Goal: Information Seeking & Learning: Learn about a topic

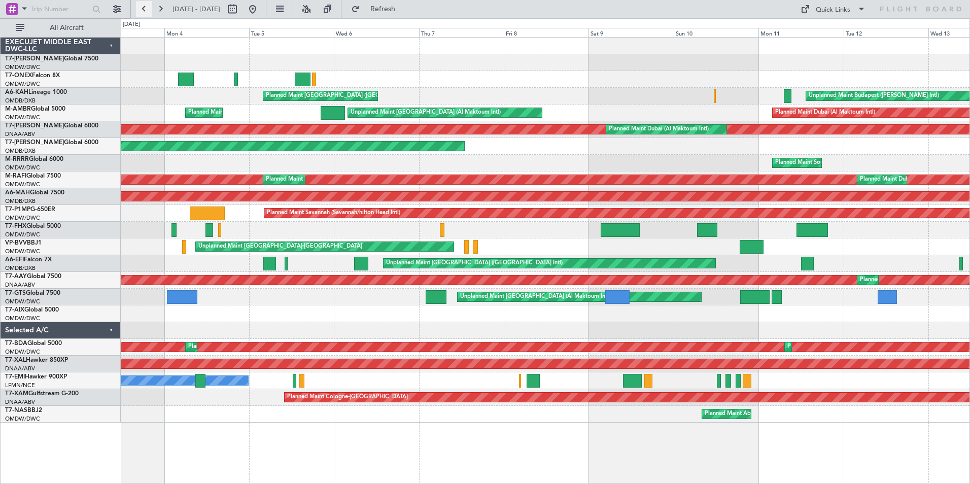
click at [146, 9] on button at bounding box center [144, 9] width 16 height 16
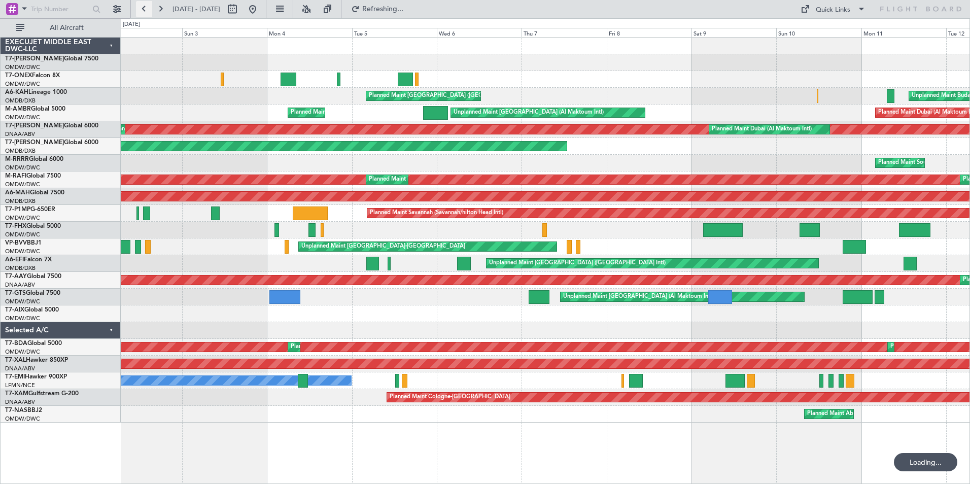
click at [146, 9] on button at bounding box center [144, 9] width 16 height 16
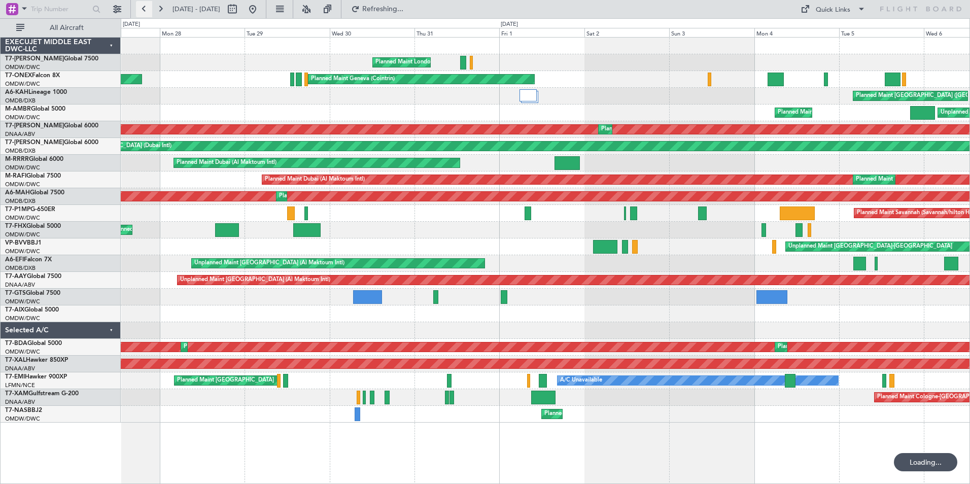
click at [146, 9] on button at bounding box center [144, 9] width 16 height 16
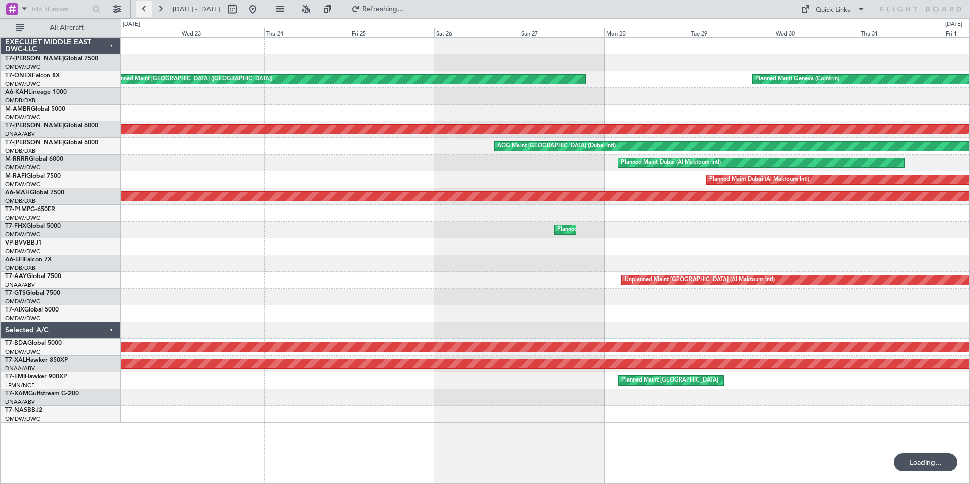
click at [146, 9] on button at bounding box center [144, 9] width 16 height 16
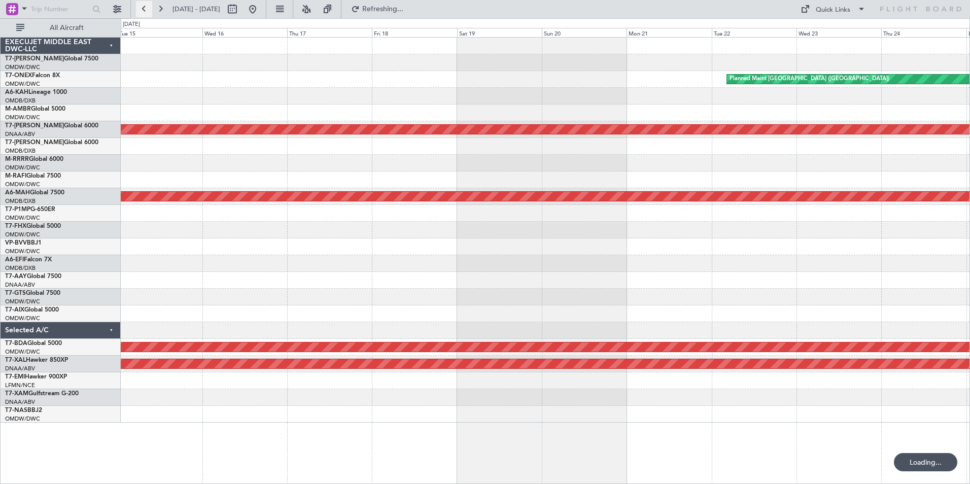
click at [146, 9] on button at bounding box center [144, 9] width 16 height 16
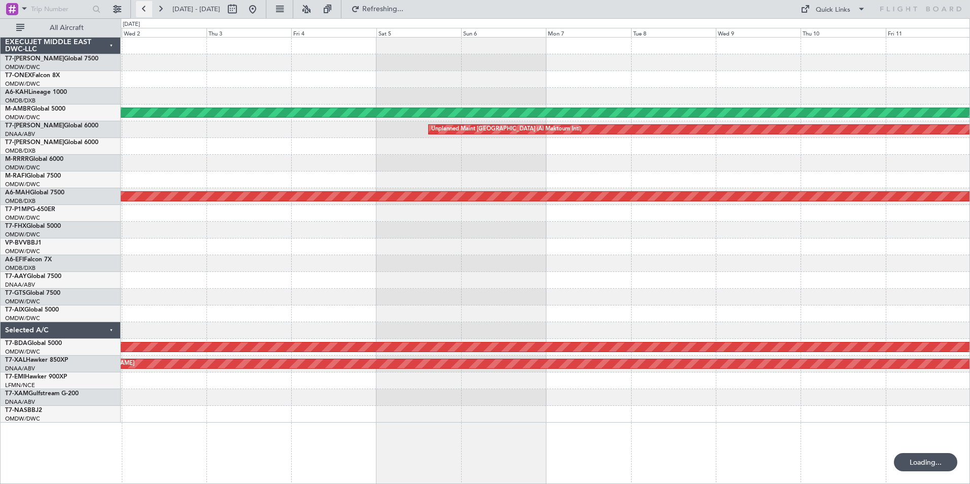
click at [146, 9] on button at bounding box center [144, 9] width 16 height 16
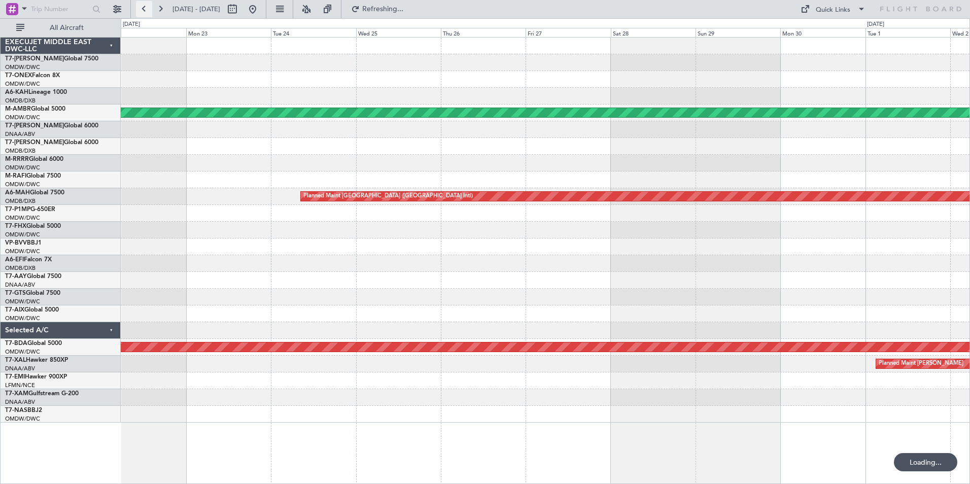
click at [146, 9] on button at bounding box center [144, 9] width 16 height 16
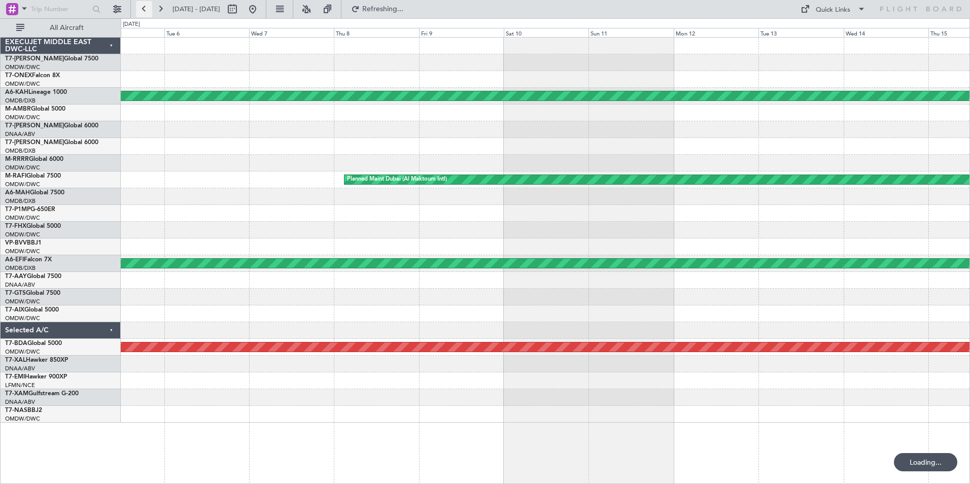
click at [146, 9] on button at bounding box center [144, 9] width 16 height 16
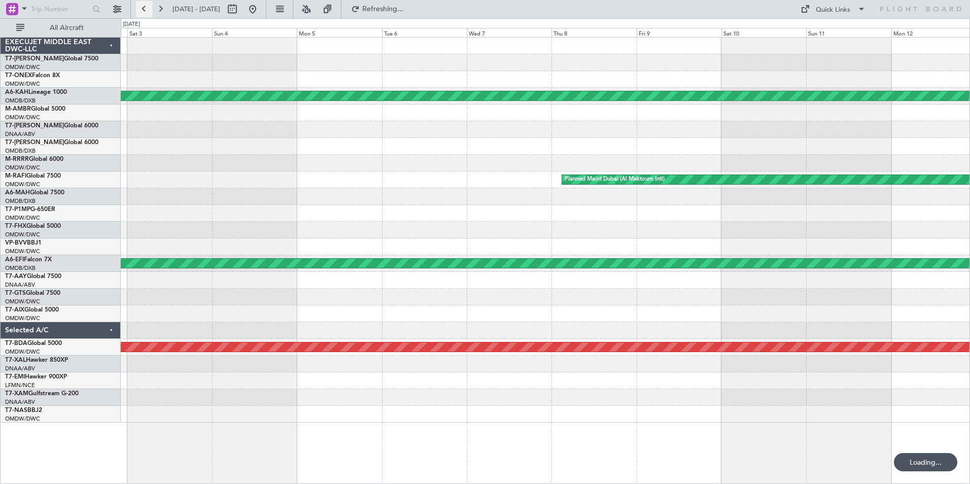
click at [146, 9] on button at bounding box center [144, 9] width 16 height 16
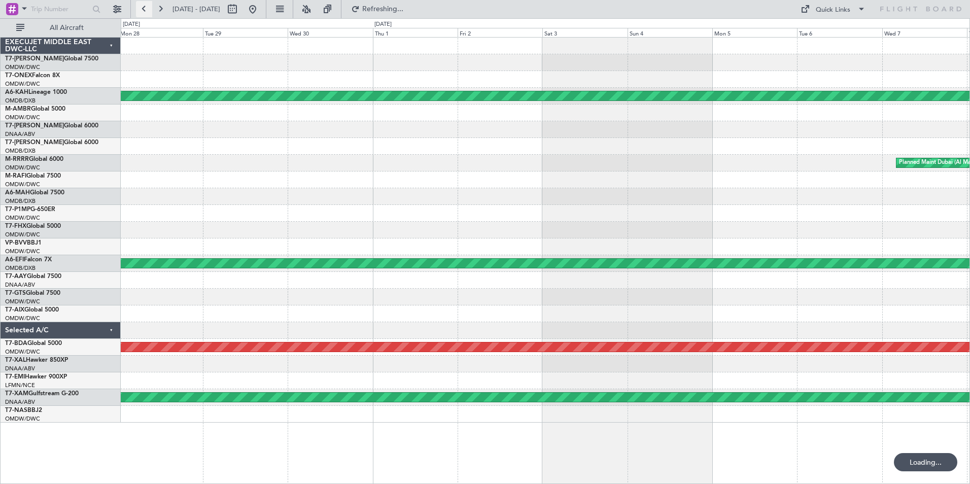
click at [146, 9] on button at bounding box center [144, 9] width 16 height 16
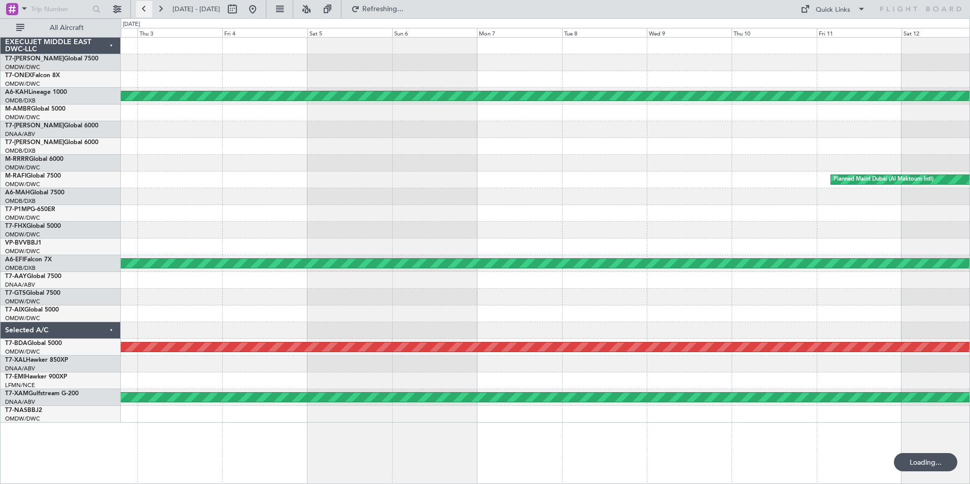
click at [146, 9] on button at bounding box center [144, 9] width 16 height 16
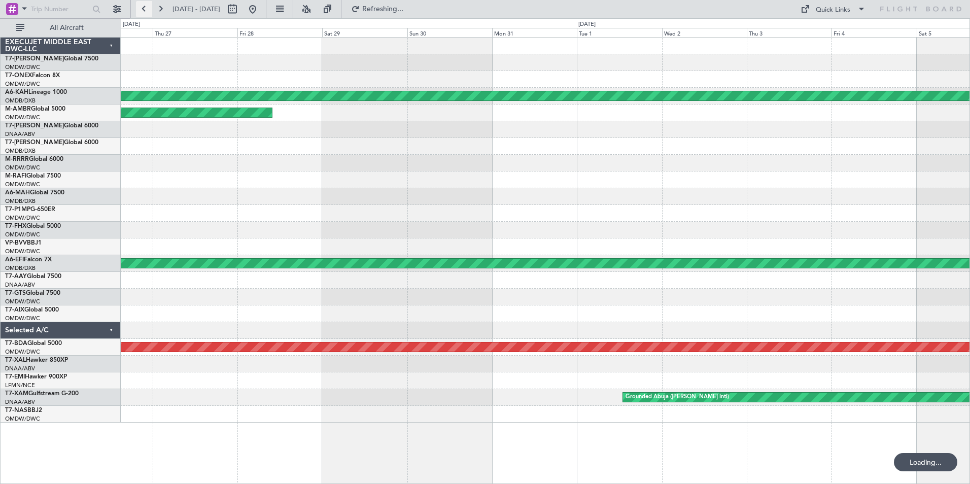
click at [146, 9] on button at bounding box center [144, 9] width 16 height 16
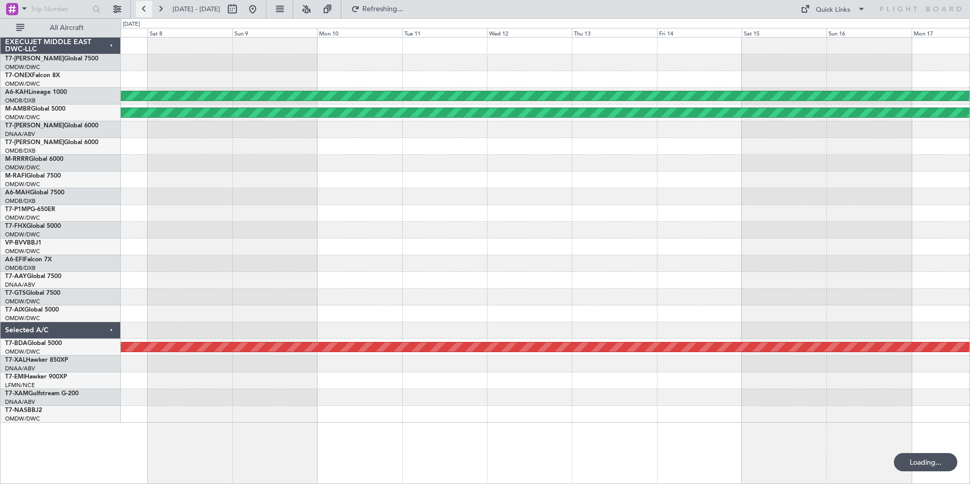
click at [146, 9] on button at bounding box center [144, 9] width 16 height 16
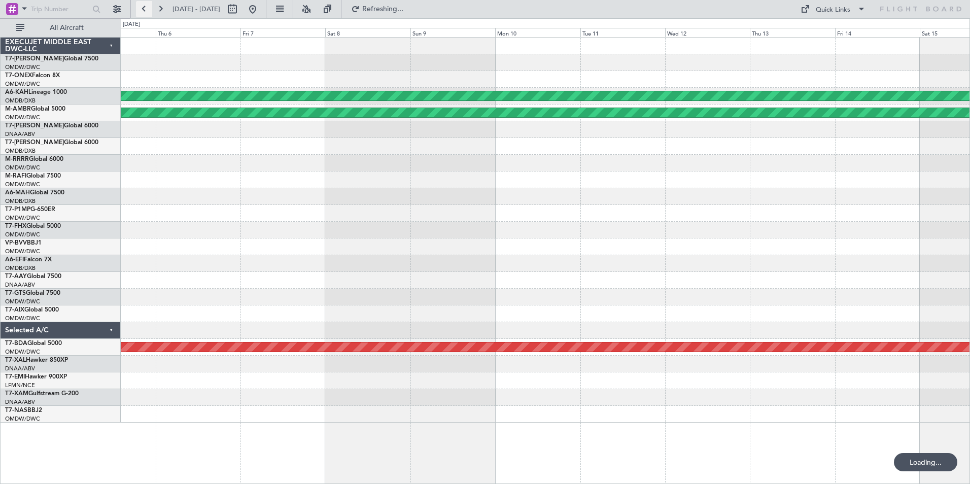
click at [146, 9] on button at bounding box center [144, 9] width 16 height 16
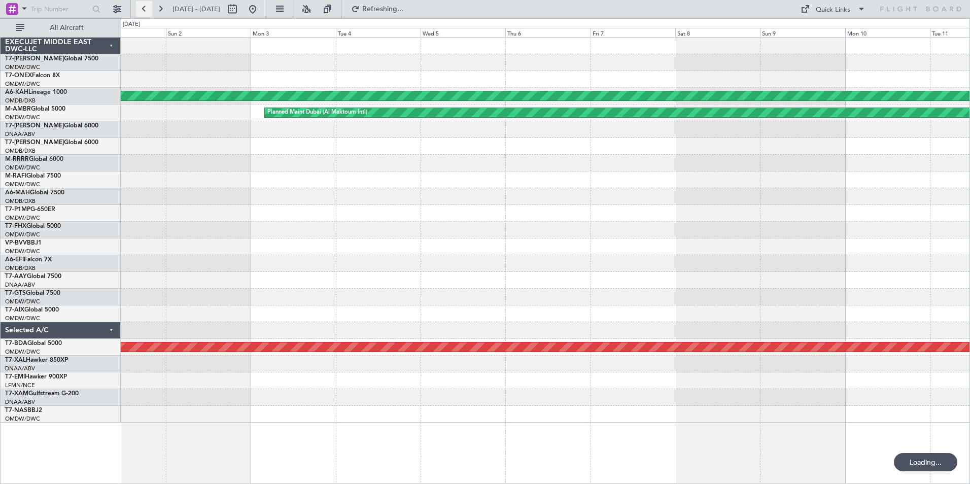
click at [146, 9] on button at bounding box center [144, 9] width 16 height 16
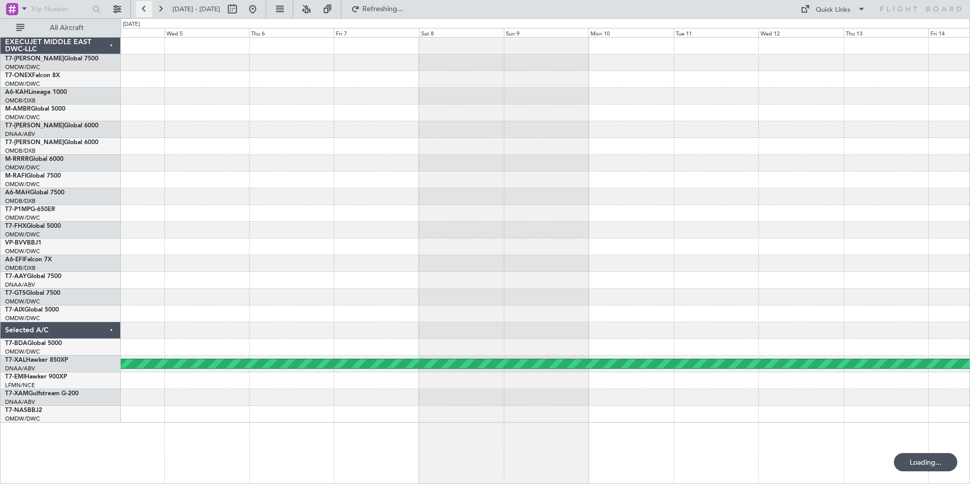
click at [146, 9] on button at bounding box center [144, 9] width 16 height 16
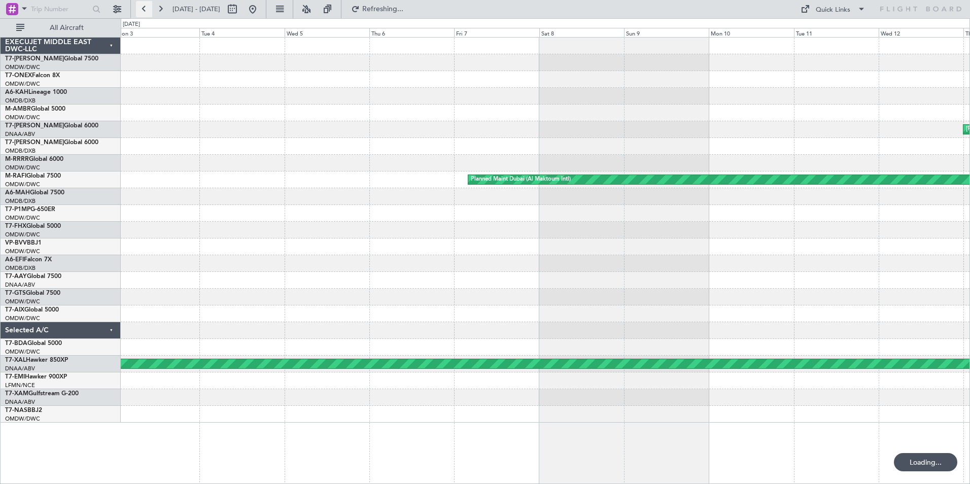
click at [146, 9] on button at bounding box center [144, 9] width 16 height 16
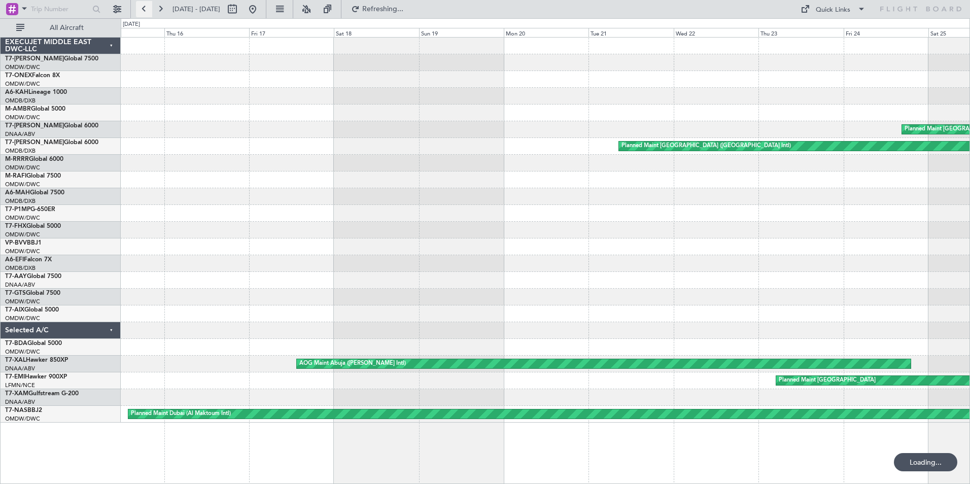
click at [146, 9] on button at bounding box center [144, 9] width 16 height 16
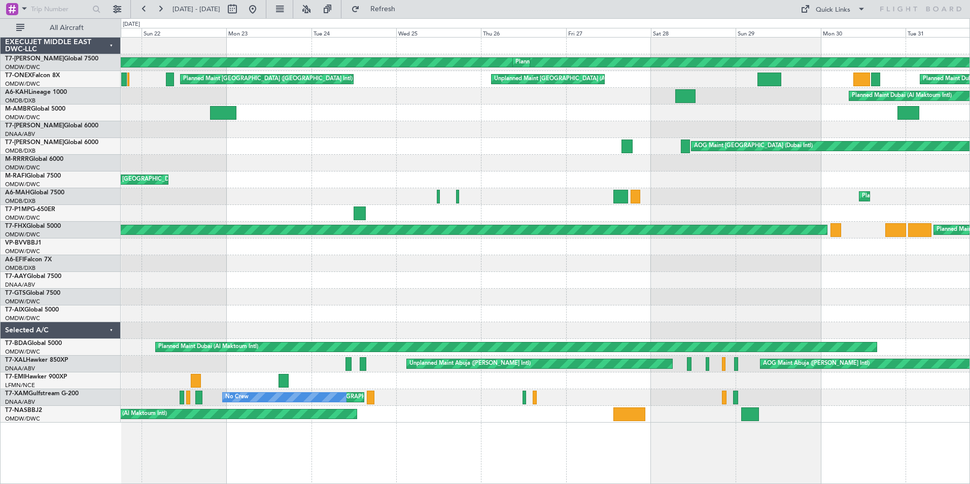
click at [739, 210] on div "Planned Maint Dubai (Al Maktoum Intl)" at bounding box center [545, 213] width 849 height 17
click at [43, 194] on link "A6-MAH Global 7500" at bounding box center [34, 193] width 59 height 6
click at [34, 25] on span "All Aircraft" at bounding box center [66, 27] width 81 height 7
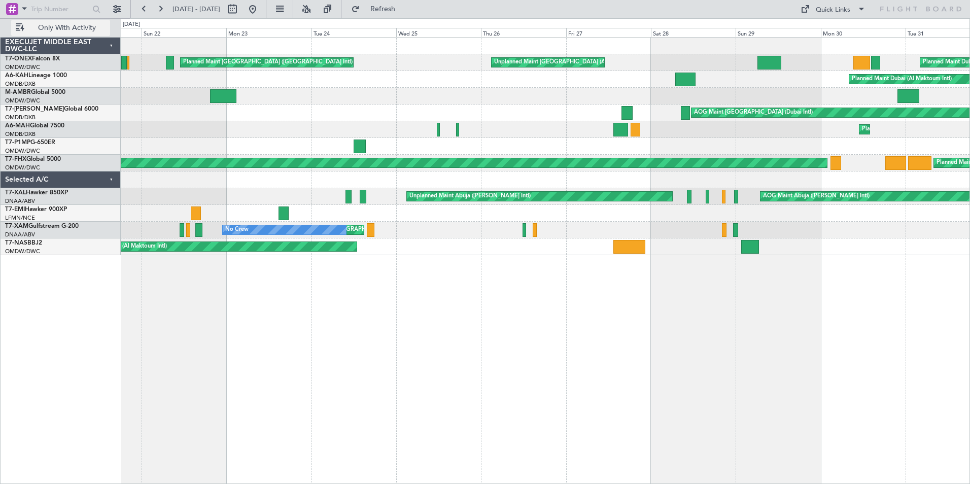
click at [25, 28] on button "Only With Activity" at bounding box center [60, 28] width 99 height 16
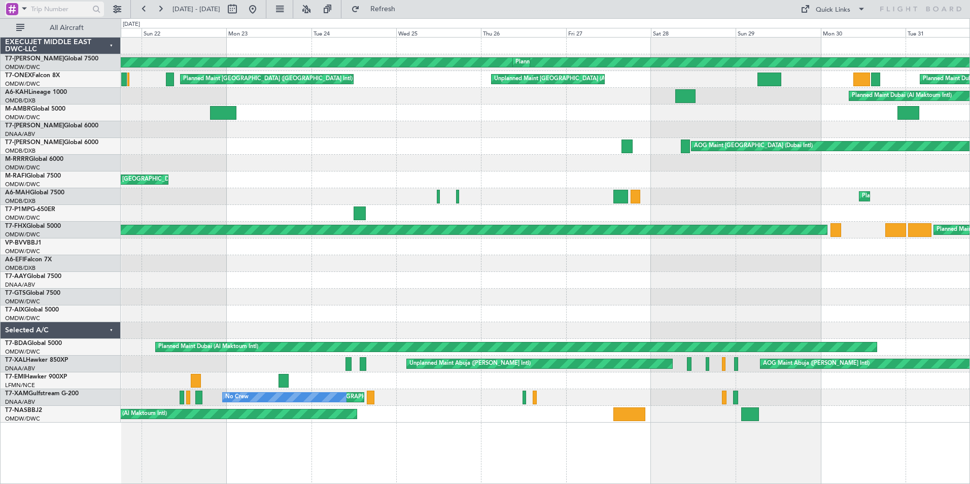
click at [48, 10] on input "text" at bounding box center [60, 9] width 58 height 15
type input "A6-MAH"
click at [100, 7] on div at bounding box center [97, 10] width 16 height 16
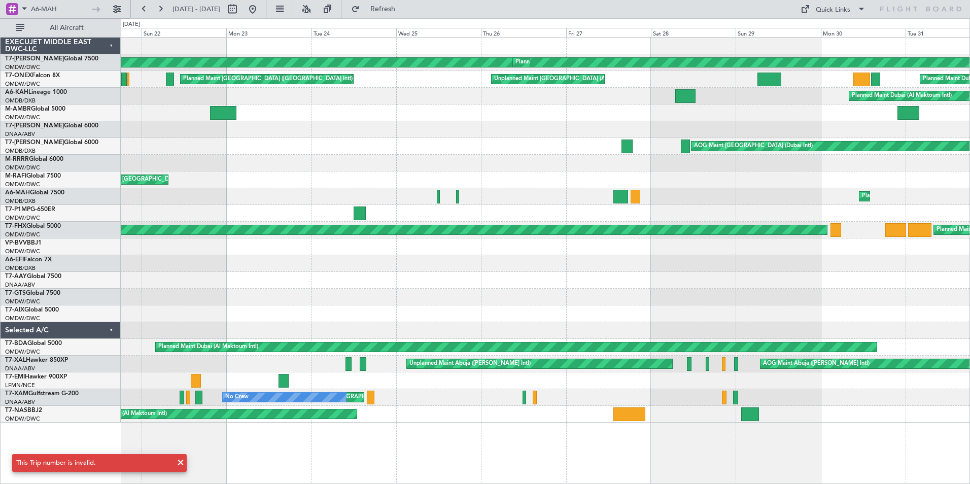
click at [348, 146] on div "AOG Maint [GEOGRAPHIC_DATA] (Dubai Intl)" at bounding box center [545, 146] width 849 height 17
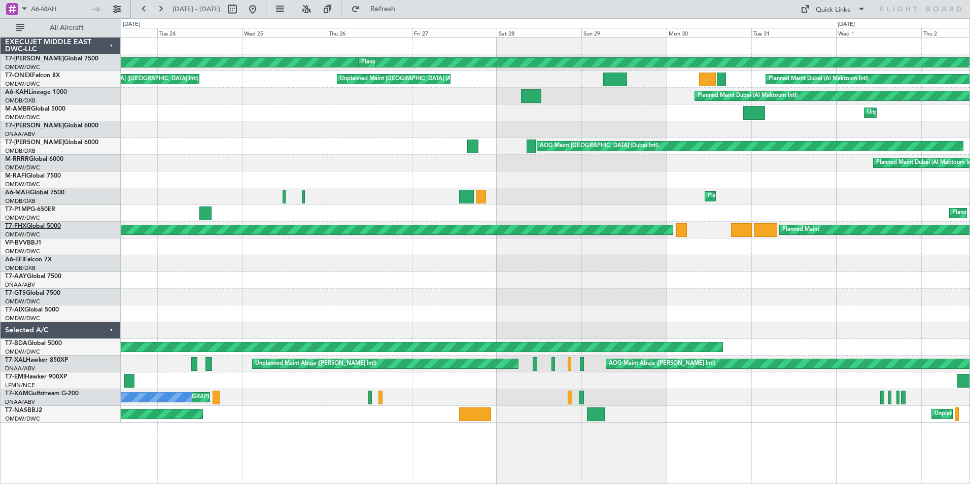
click at [28, 226] on link "T7-FHX Global 5000" at bounding box center [33, 226] width 56 height 6
click at [261, 11] on button at bounding box center [253, 9] width 16 height 16
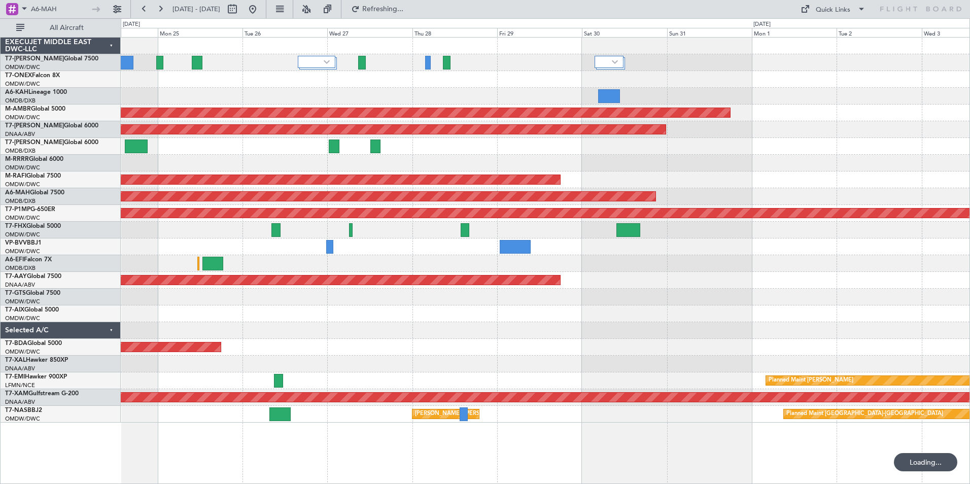
click at [229, 251] on div "Planned Maint Dubai (Al Maktoum Intl) Planned Maint [GEOGRAPHIC_DATA] (Al Makto…" at bounding box center [545, 230] width 849 height 385
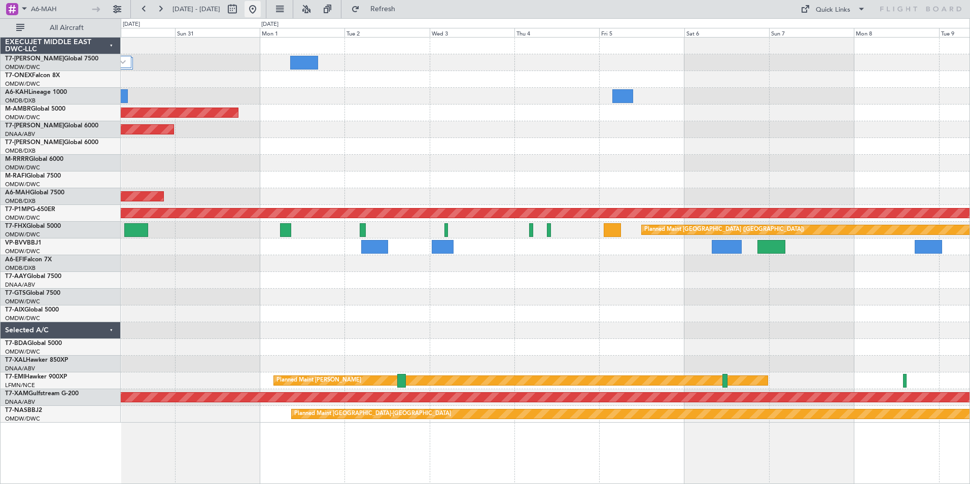
click at [261, 10] on button at bounding box center [253, 9] width 16 height 16
